Goal: Navigation & Orientation: Find specific page/section

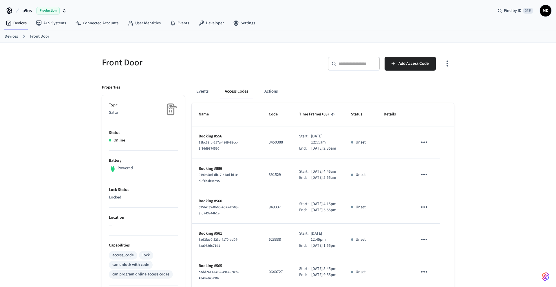
click at [542, 13] on span "MD" at bounding box center [546, 11] width 10 height 10
click at [14, 38] on link "Devices" at bounding box center [11, 37] width 13 height 6
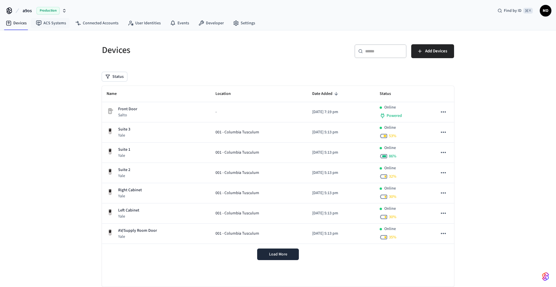
click at [29, 13] on span "a9os" at bounding box center [27, 10] width 9 height 7
click at [32, 110] on div "Devices ​ ​ Add Devices Status Name Location Date Added Status Front Door Salto…" at bounding box center [278, 166] width 556 height 272
click at [55, 25] on link "ACS Systems" at bounding box center [50, 23] width 39 height 10
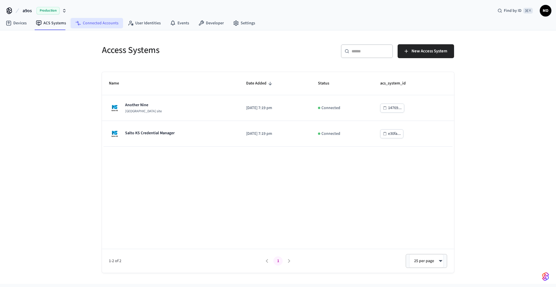
click at [87, 26] on link "Connected Accounts" at bounding box center [97, 23] width 52 height 10
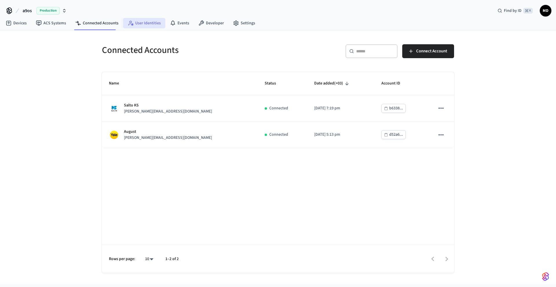
click at [143, 27] on link "User Identities" at bounding box center [144, 23] width 42 height 10
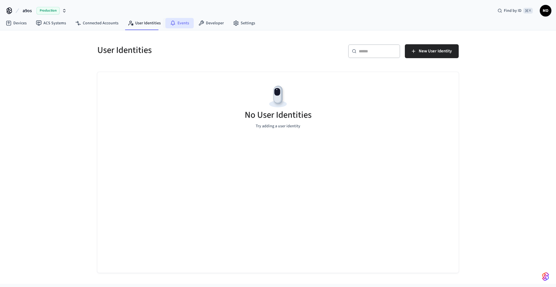
click at [175, 28] on link "Events" at bounding box center [179, 23] width 28 height 10
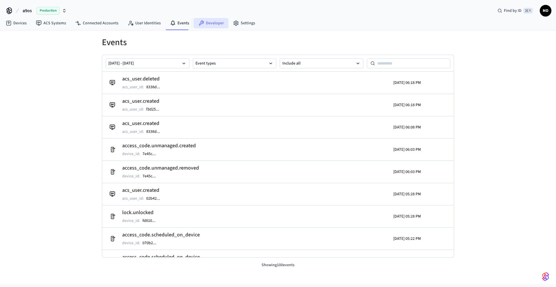
click at [209, 24] on link "Developer" at bounding box center [211, 23] width 35 height 10
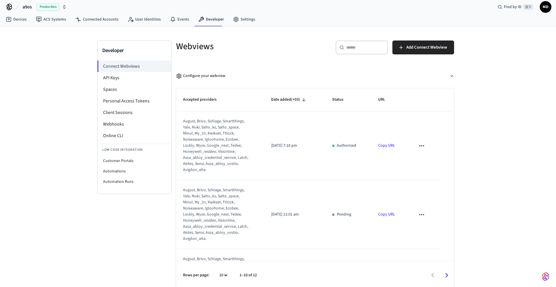
scroll to position [6, 0]
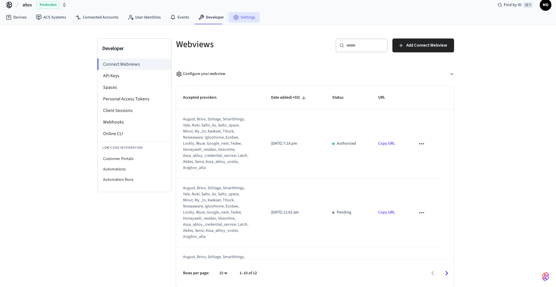
click at [245, 19] on link "Settings" at bounding box center [244, 17] width 31 height 10
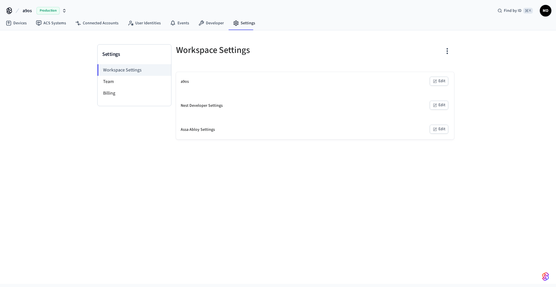
click at [545, 14] on span "MD" at bounding box center [546, 11] width 10 height 10
